Goal: Complete application form

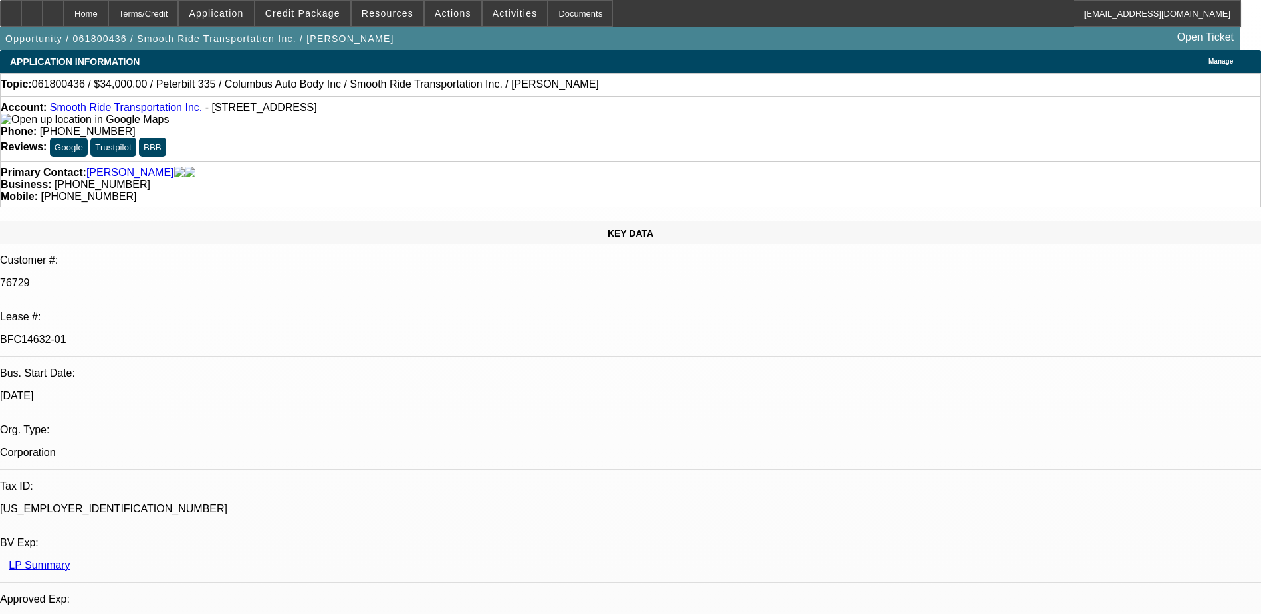
select select "0"
select select "2"
select select "0.1"
select select "4"
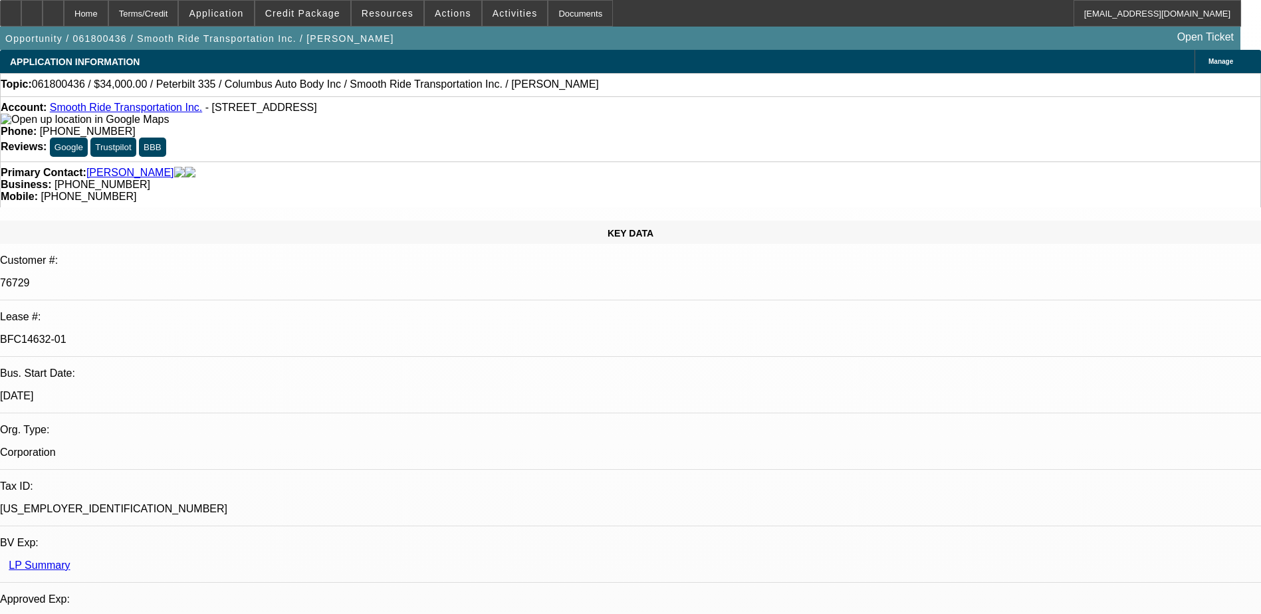
select select "0"
select select "2"
select select "0.1"
select select "4"
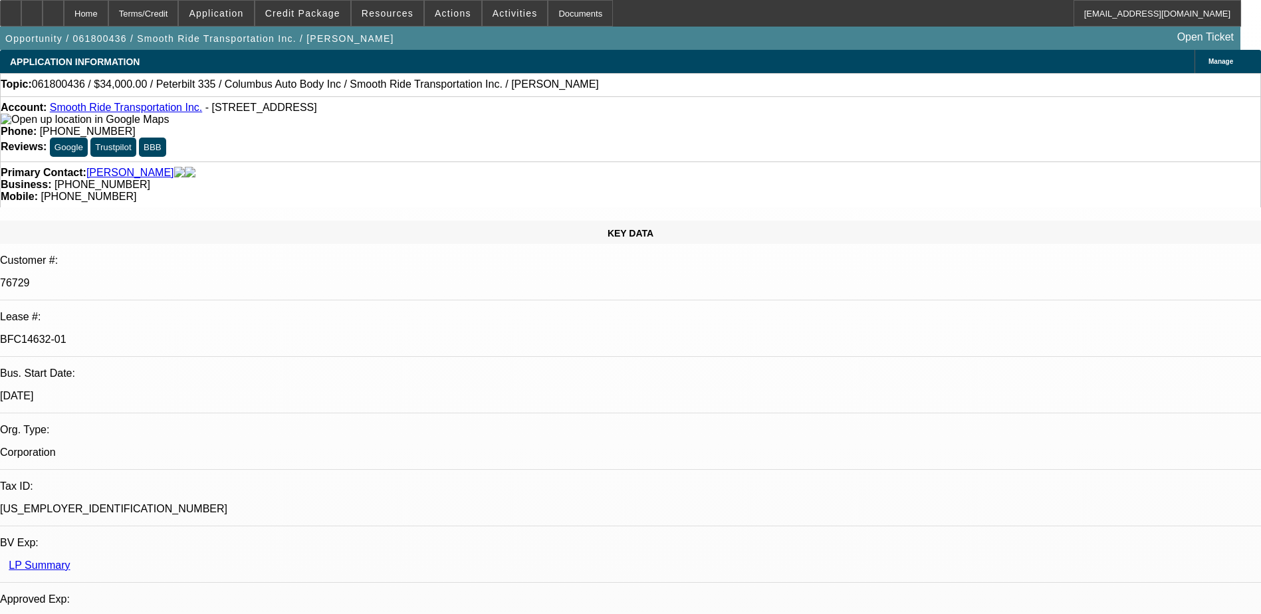
select select "0"
select select "2"
select select "0.1"
select select "4"
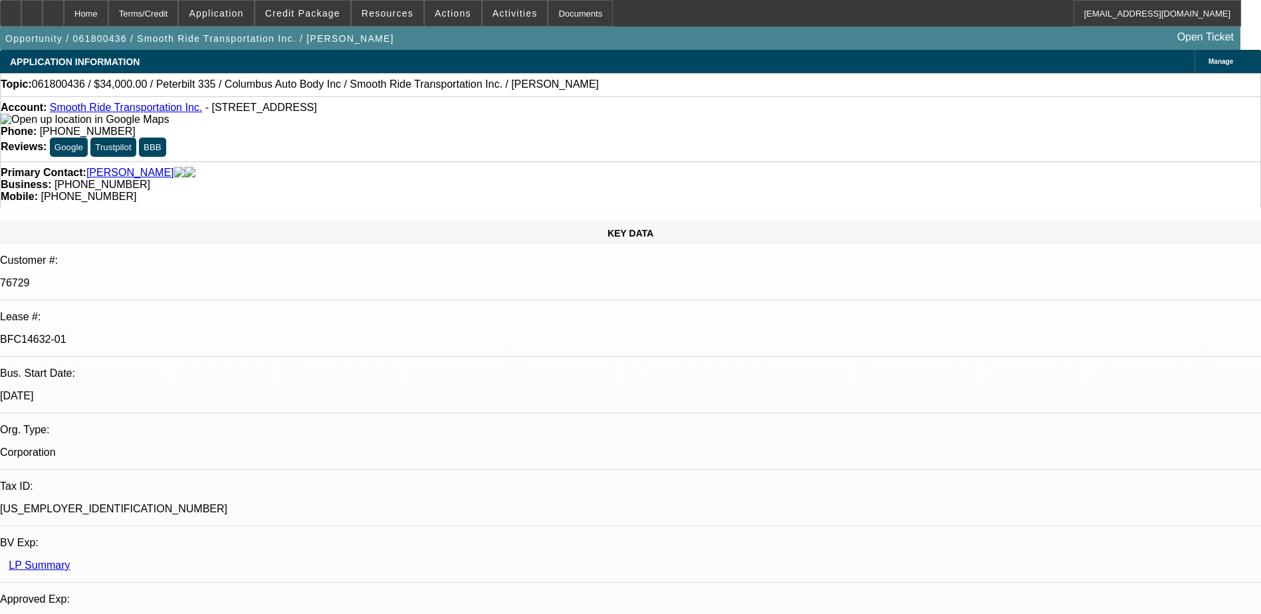
select select "0"
select select "2"
select select "0.1"
select select "4"
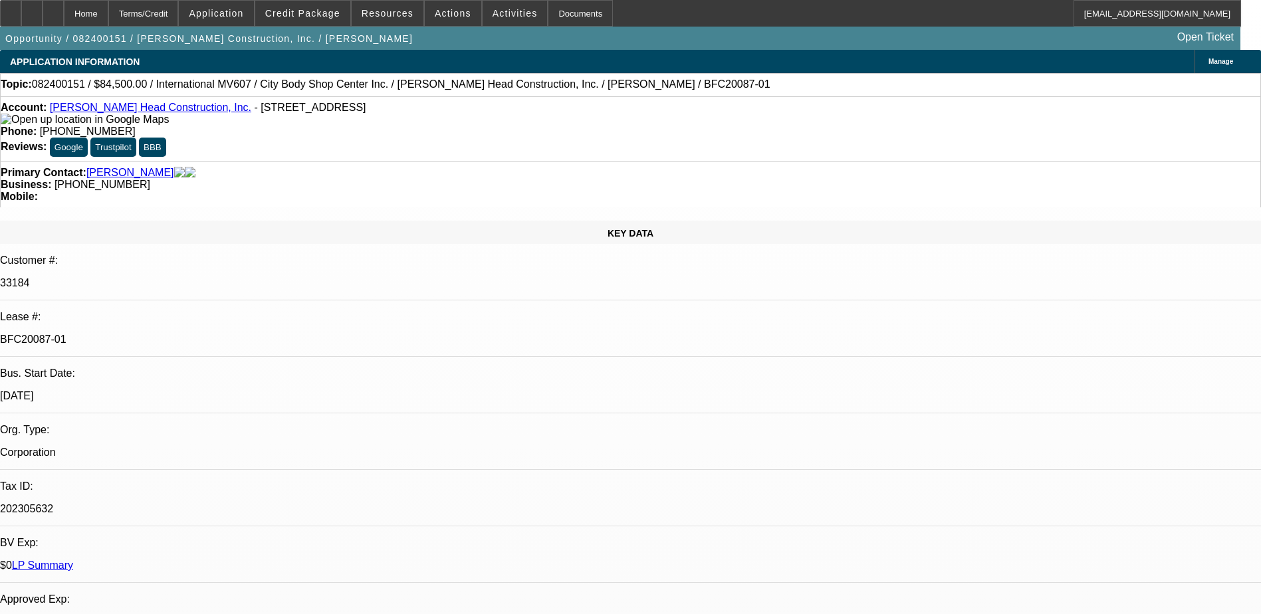
select select "0"
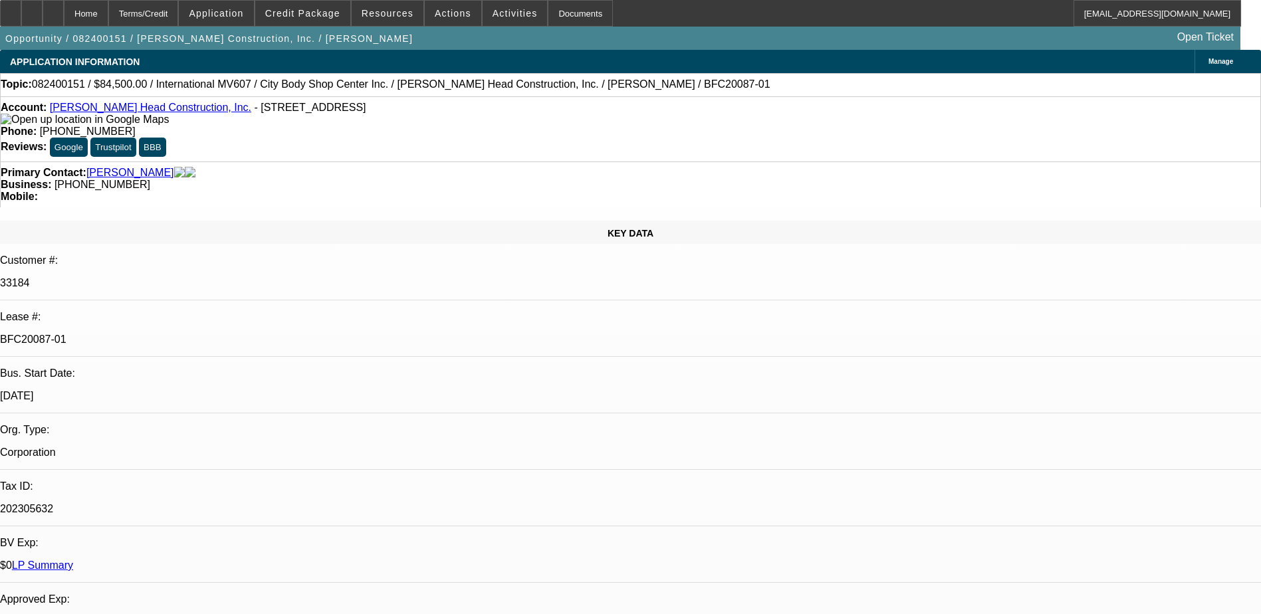
select select "0"
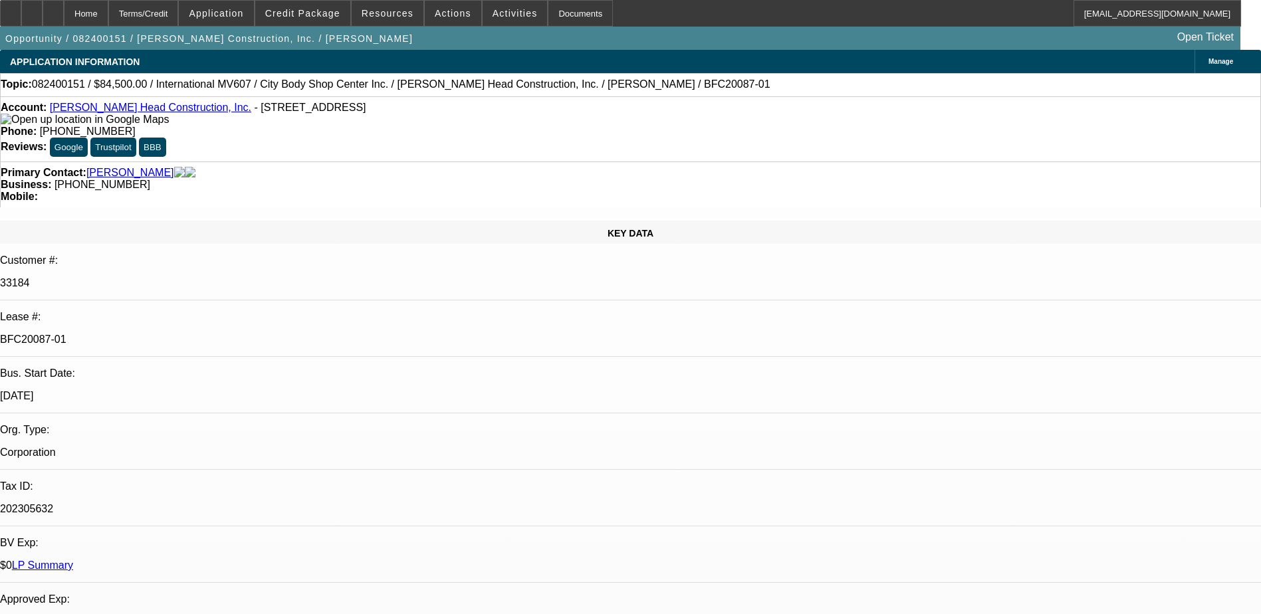
select select "0"
select select "1"
select select "6"
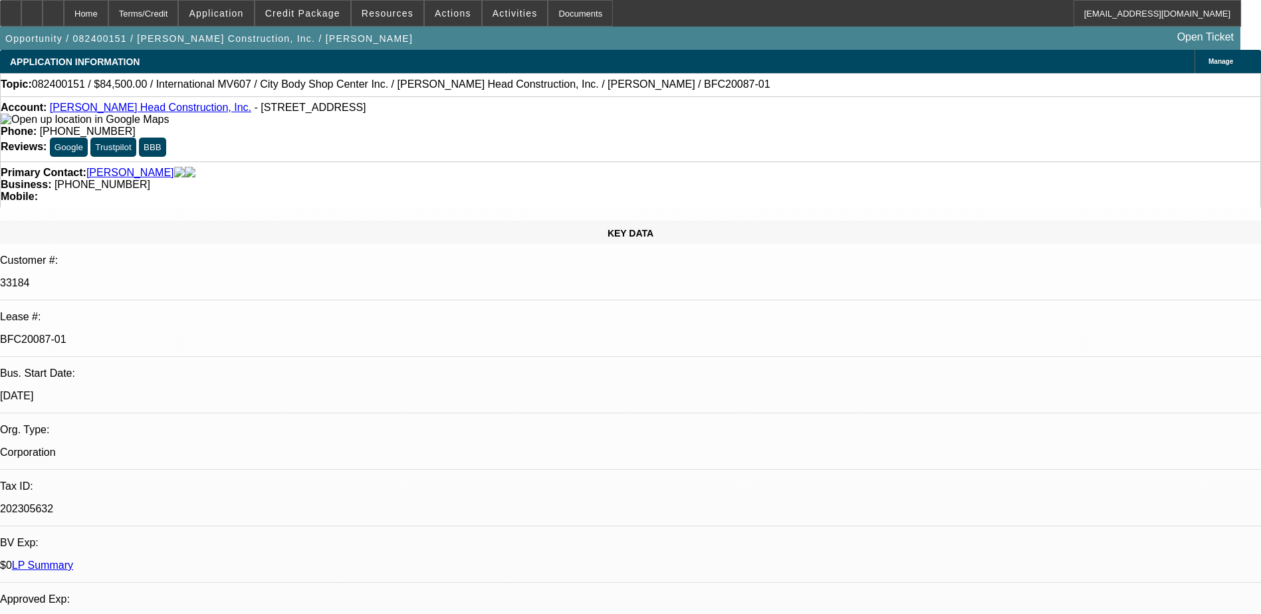
select select "1"
select select "6"
select select "1"
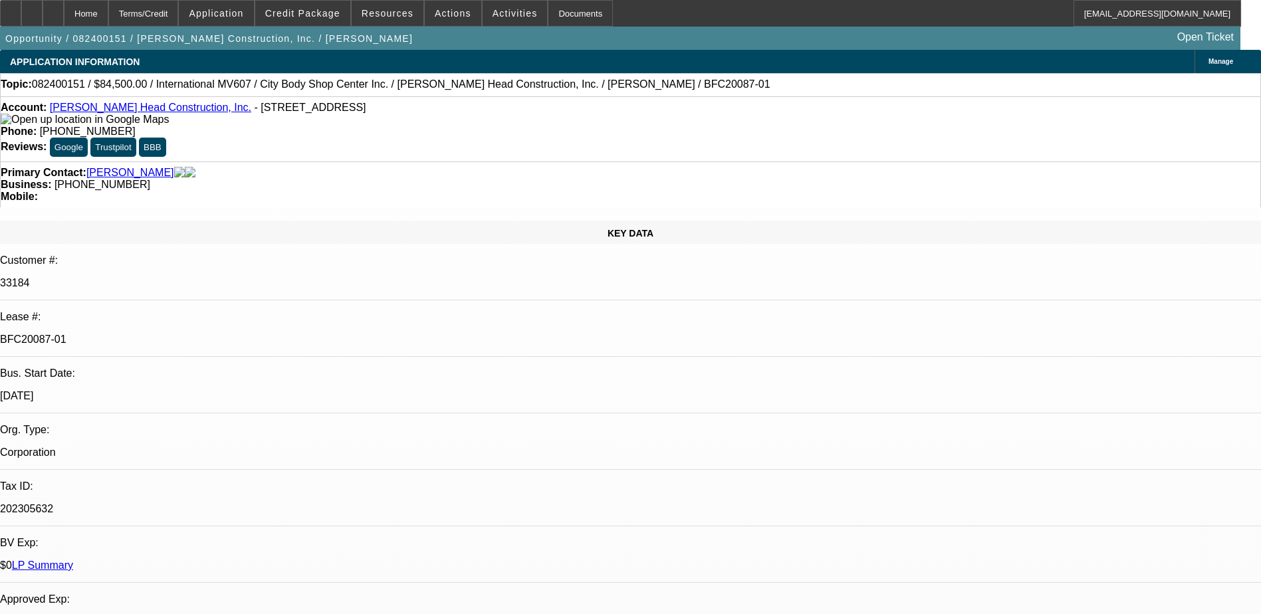
select select "6"
select select "1"
select select "2"
select select "6"
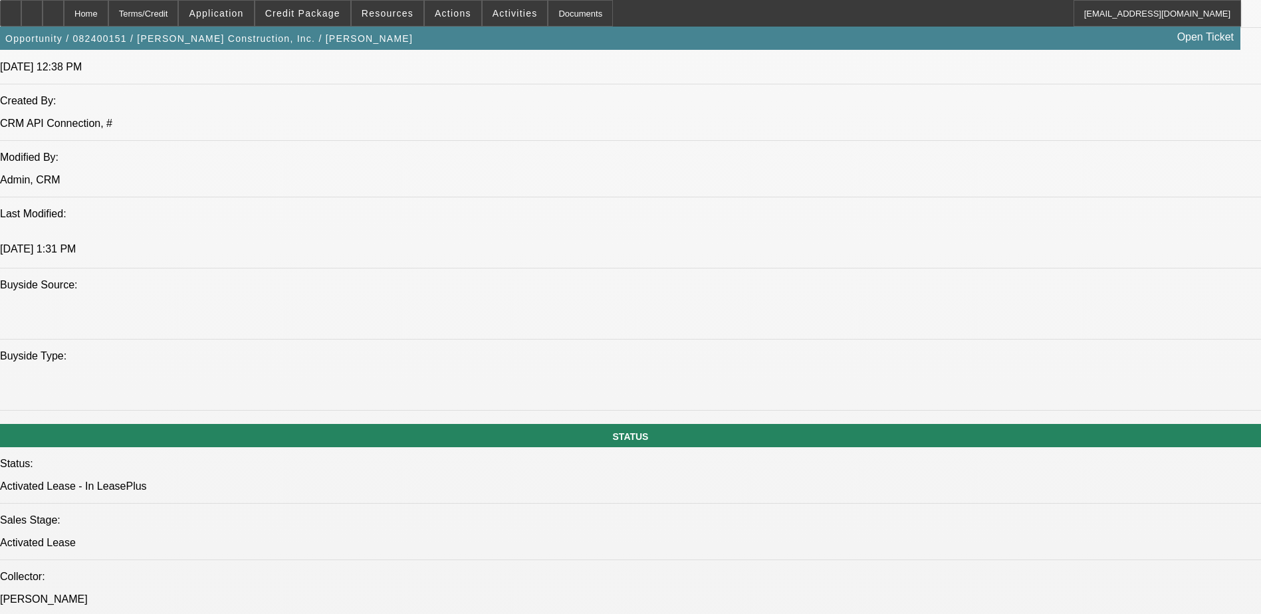
scroll to position [1329, 0]
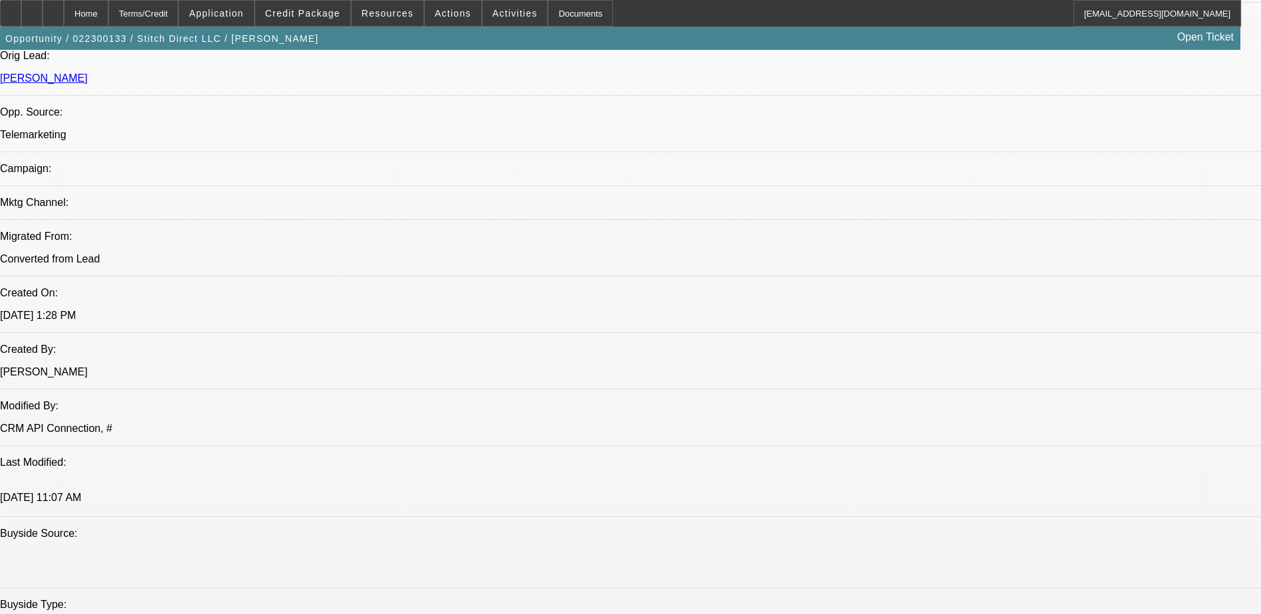
scroll to position [749, 0]
